Goal: Obtain resource: Obtain resource

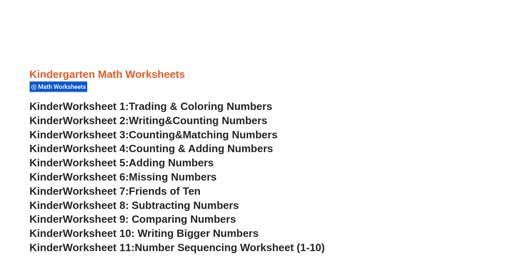
scroll to position [293, 0]
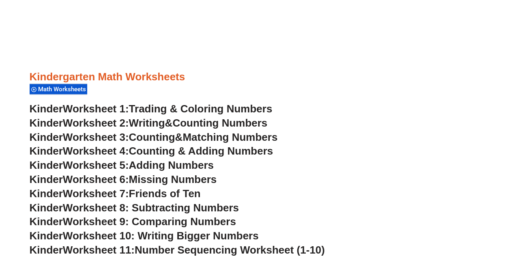
click at [124, 138] on span "Worksheet 3:" at bounding box center [96, 137] width 66 height 12
click at [181, 207] on span "Worksheet 8: Subtracting Numbers" at bounding box center [151, 208] width 176 height 12
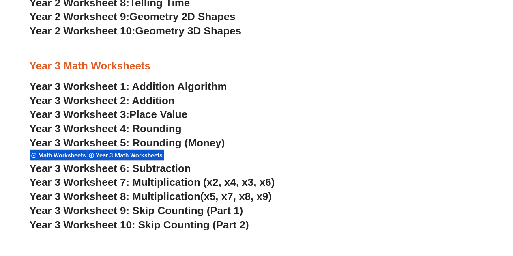
scroll to position [1116, 0]
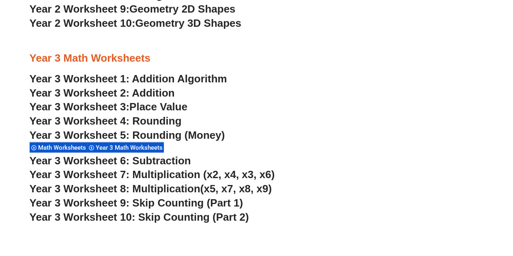
click at [142, 96] on link "Year 3 Worksheet 2: Addition" at bounding box center [102, 93] width 145 height 12
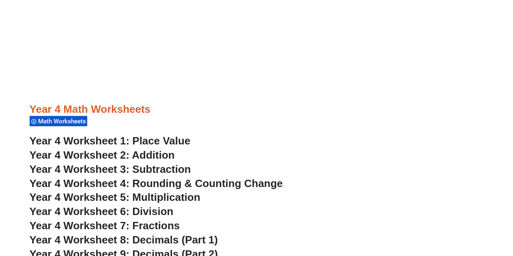
scroll to position [1505, 0]
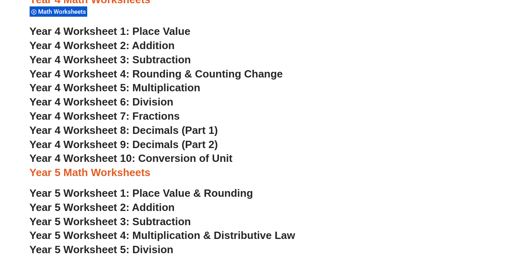
click at [161, 90] on span "Year 4 Worksheet 5: Multiplication" at bounding box center [115, 88] width 171 height 12
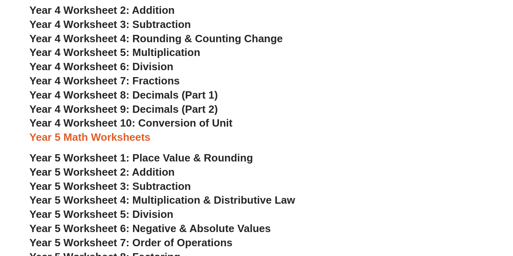
scroll to position [1541, 0]
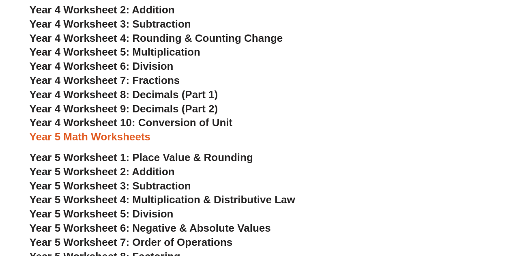
click at [150, 80] on span "Year 4 Worksheet 7: Fractions" at bounding box center [105, 80] width 150 height 12
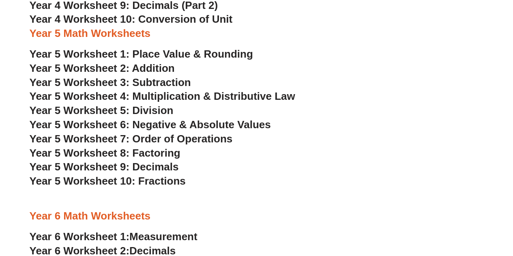
scroll to position [1645, 0]
click at [212, 97] on span "Year 5 Worksheet 4: Multiplication & Distributive Law" at bounding box center [163, 96] width 266 height 12
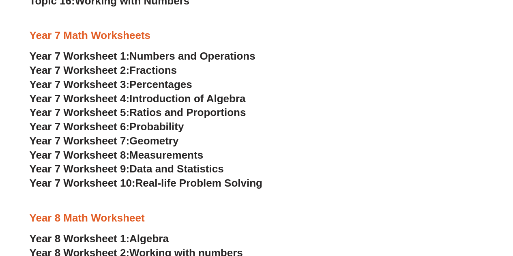
scroll to position [2382, 0]
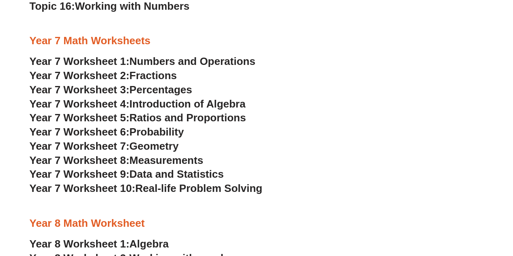
click at [161, 118] on span "Ratios and Proportions" at bounding box center [187, 118] width 116 height 12
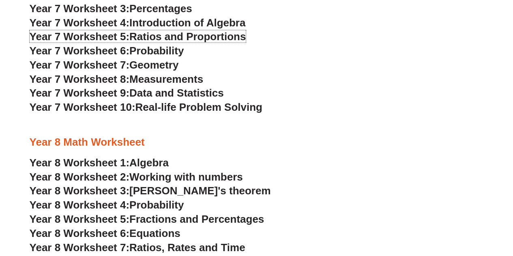
scroll to position [2472, 0]
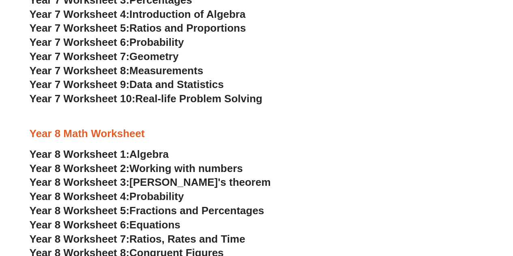
click at [204, 99] on span "Real-life Problem Solving" at bounding box center [198, 98] width 127 height 12
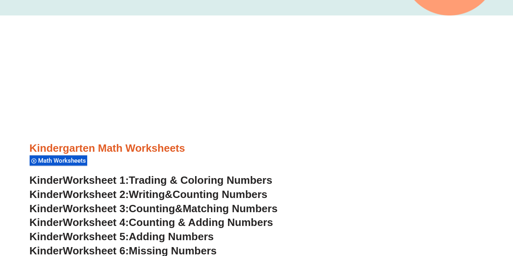
scroll to position [249, 0]
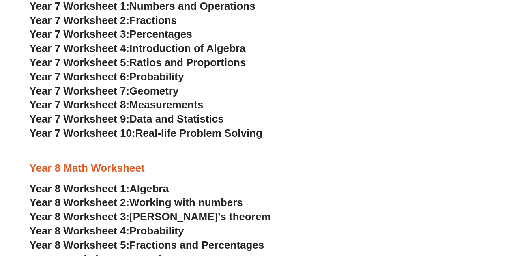
scroll to position [2460, 0]
click at [156, 90] on span "Geometry" at bounding box center [153, 91] width 49 height 12
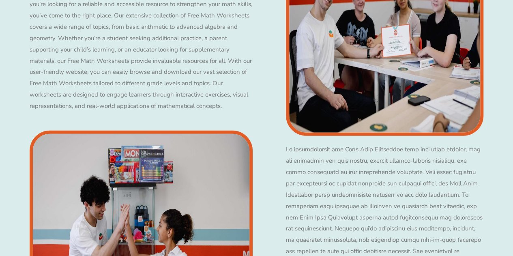
scroll to position [908, 0]
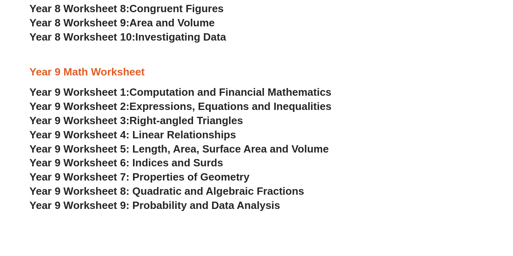
scroll to position [2755, 0]
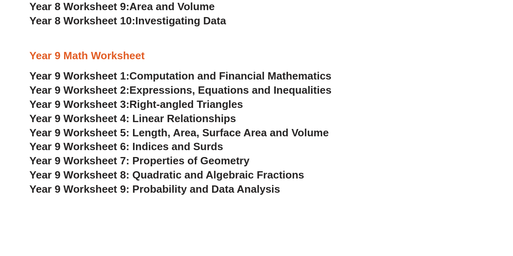
click at [146, 161] on span "Year 9 Worksheet 7: Properties of Geometry" at bounding box center [140, 161] width 220 height 12
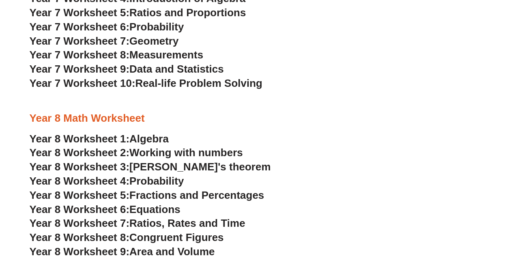
scroll to position [2510, 0]
click at [195, 73] on span "Data and Statistics" at bounding box center [176, 69] width 95 height 12
click at [172, 43] on span "Geometry" at bounding box center [153, 41] width 49 height 12
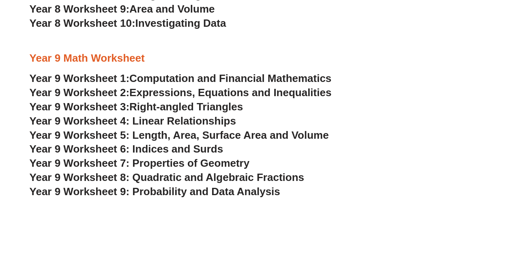
scroll to position [2740, 0]
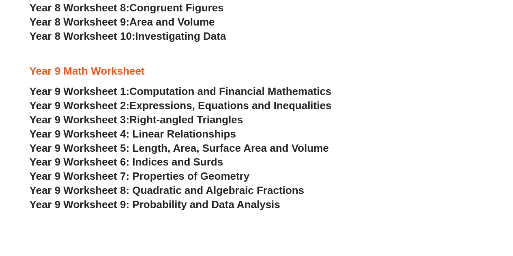
click at [438, 19] on h3 "Year 8 Worksheet 9: Area and Volume" at bounding box center [257, 22] width 454 height 14
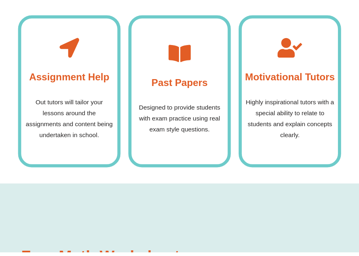
scroll to position [2325, 0]
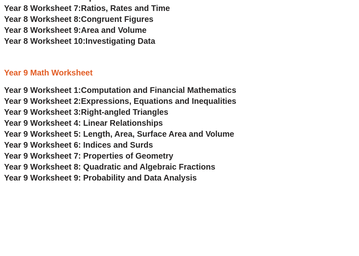
click at [312, 45] on h3 "Year 8 Worksheet 10: Investigating Data" at bounding box center [179, 41] width 351 height 11
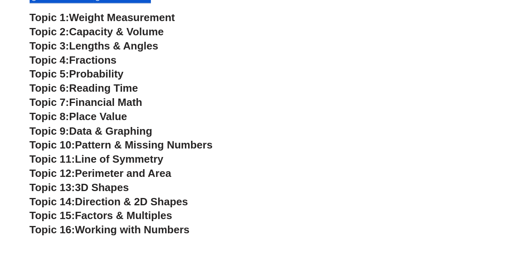
scroll to position [2181, 0]
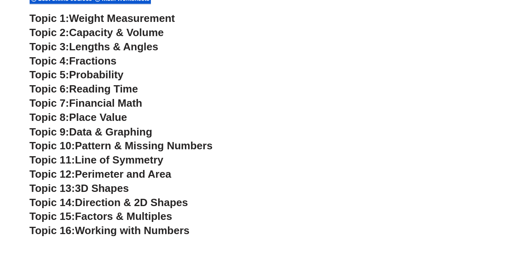
drag, startPoint x: 428, startPoint y: 4, endPoint x: 307, endPoint y: 85, distance: 145.0
click at [307, 85] on h3 "Topic 6: Reading Time" at bounding box center [257, 89] width 454 height 14
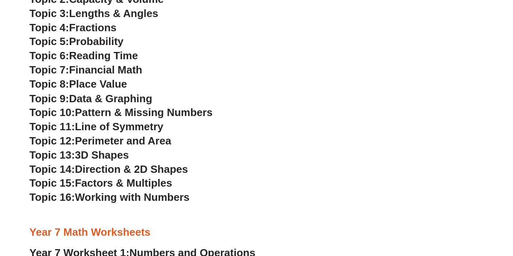
scroll to position [2213, 0]
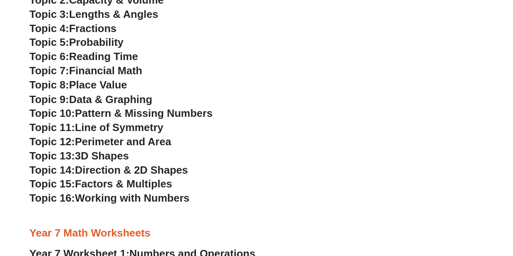
click at [124, 189] on h3 "Topic 15: Factors & Multiples" at bounding box center [257, 184] width 454 height 14
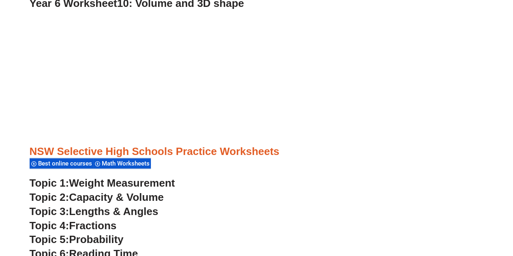
scroll to position [2014, 0]
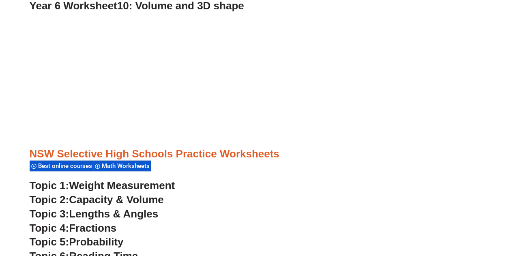
click at [85, 169] on span "Best online courses" at bounding box center [66, 165] width 56 height 7
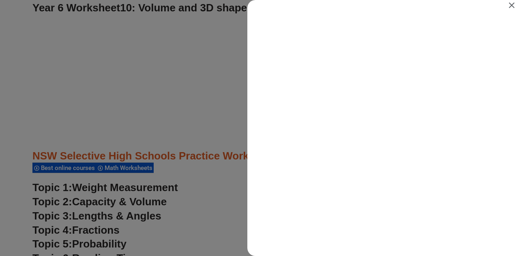
scroll to position [0, 0]
click at [510, 3] on icon "Close" at bounding box center [512, 5] width 6 height 6
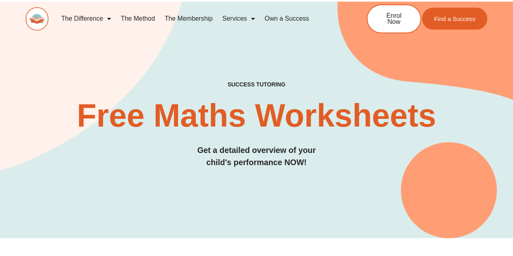
scroll to position [2014, 0]
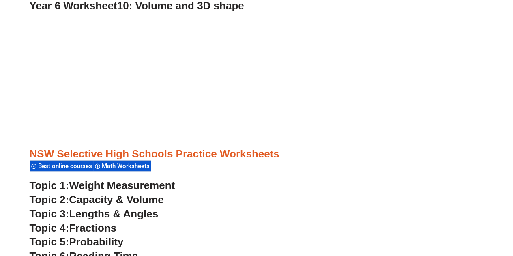
click at [152, 169] on span "Math Worksheets" at bounding box center [127, 165] width 50 height 7
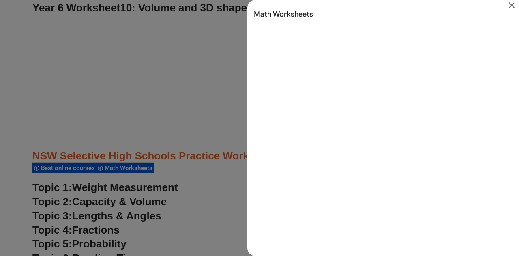
scroll to position [0, 0]
